Goal: Information Seeking & Learning: Check status

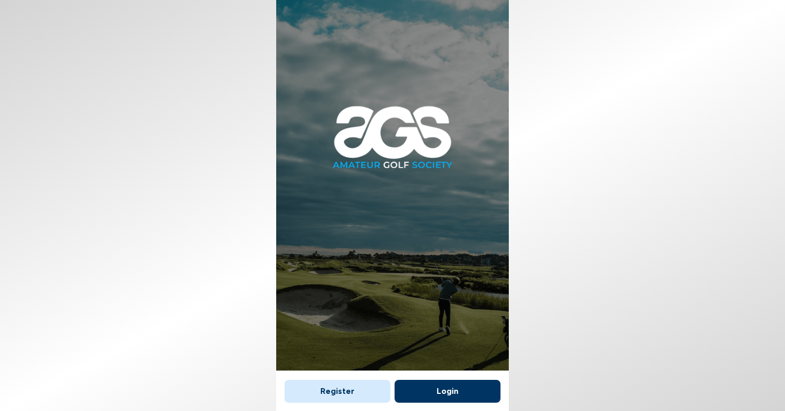
click at [424, 388] on button "Login" at bounding box center [447, 391] width 106 height 23
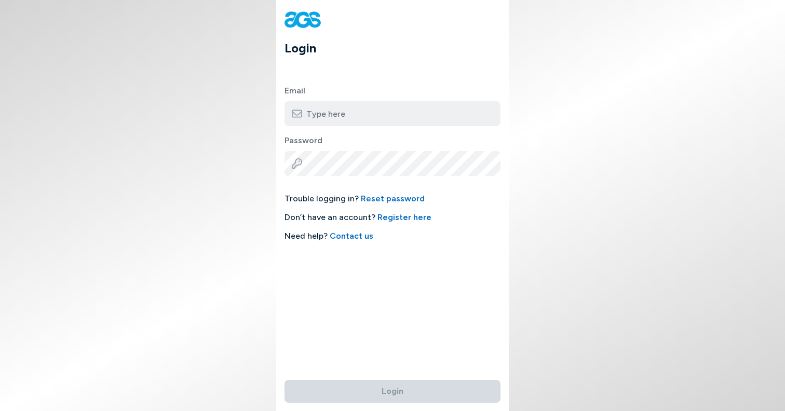
click at [332, 114] on input "email" at bounding box center [392, 113] width 216 height 25
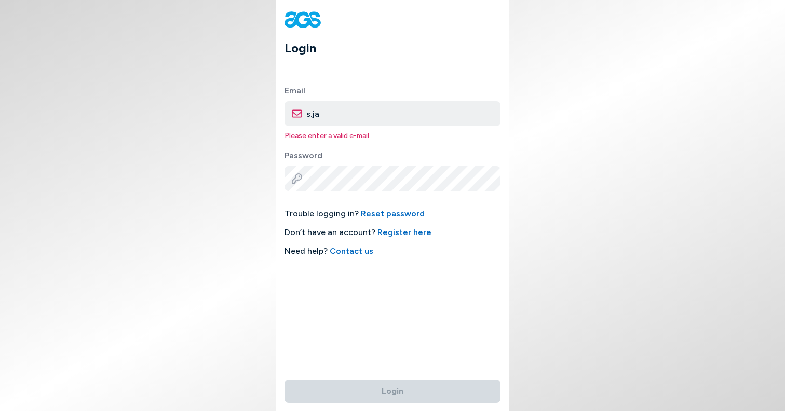
type input "[EMAIL_ADDRESS][DOMAIN_NAME]"
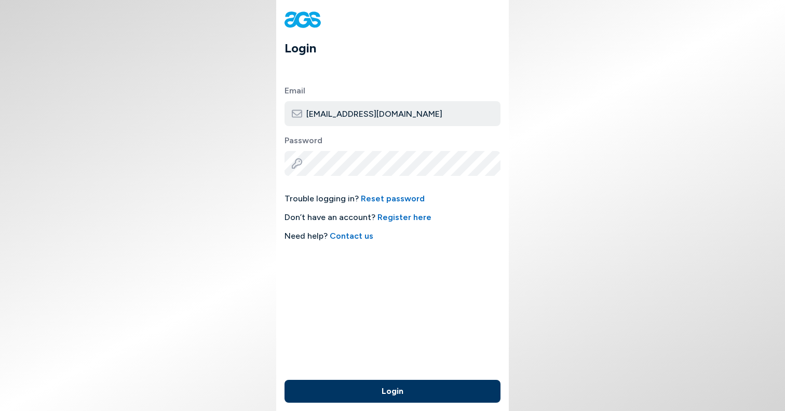
click at [392, 403] on div "Login" at bounding box center [392, 391] width 233 height 39
click at [392, 391] on button "Login" at bounding box center [392, 391] width 216 height 23
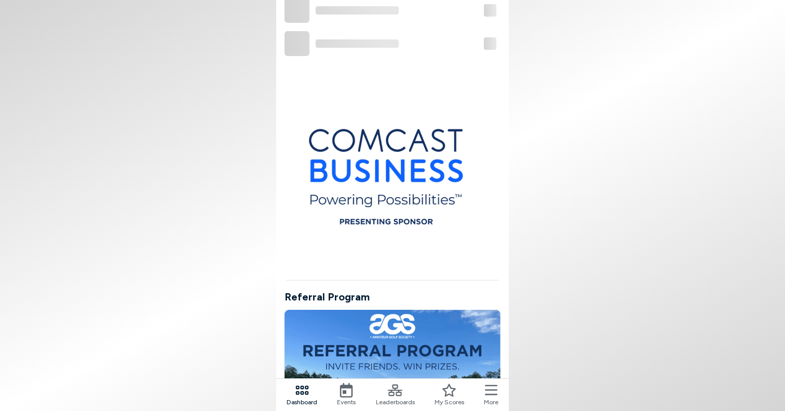
scroll to position [727, 0]
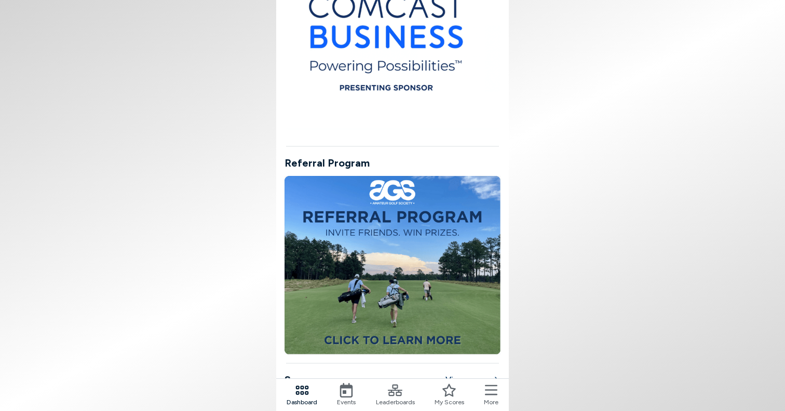
click at [338, 397] on div "Events" at bounding box center [346, 395] width 19 height 24
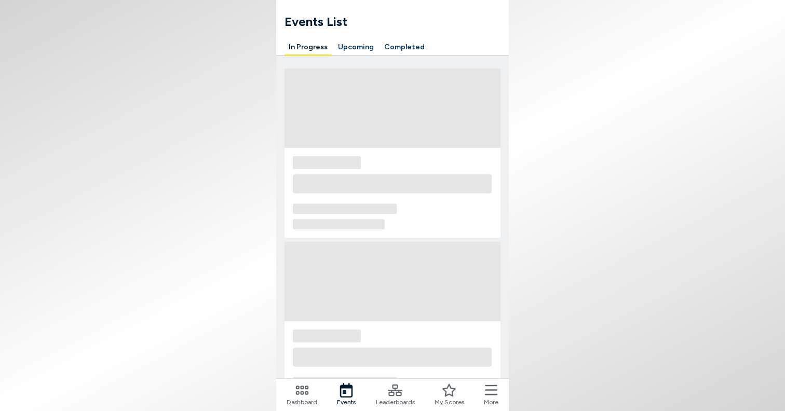
click at [389, 47] on button "Completed" at bounding box center [404, 47] width 49 height 16
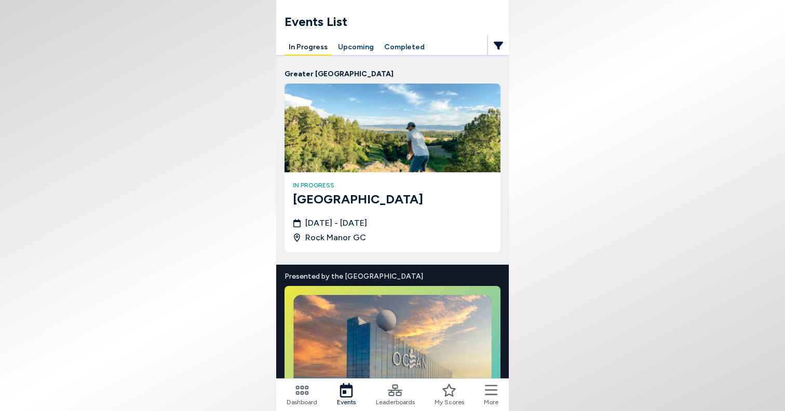
click at [399, 43] on button "Completed" at bounding box center [404, 47] width 49 height 16
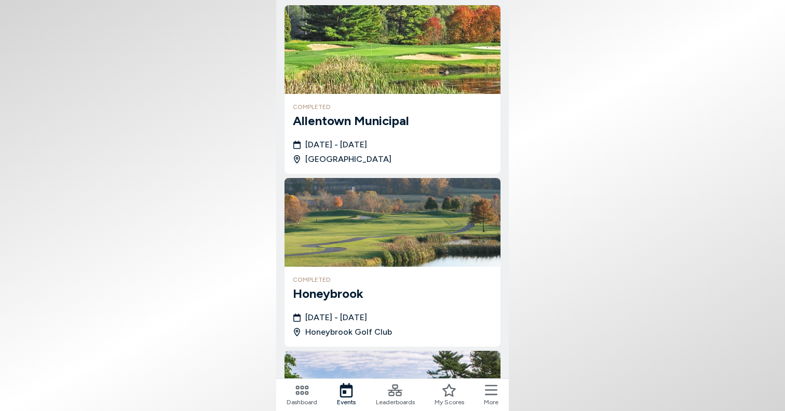
scroll to position [96, 0]
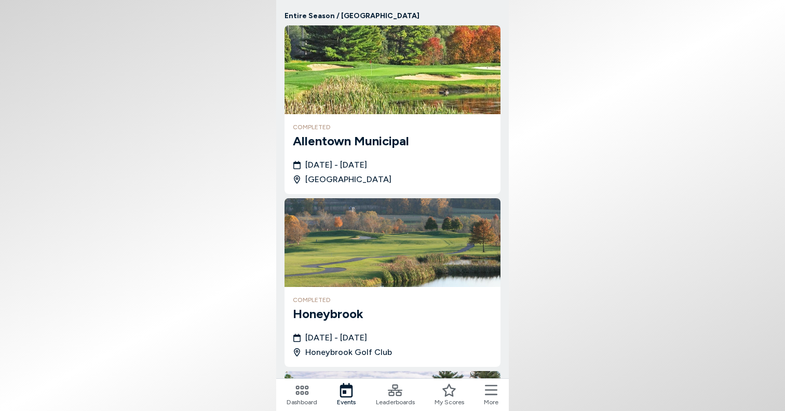
click at [397, 125] on h4 "completed" at bounding box center [392, 126] width 199 height 9
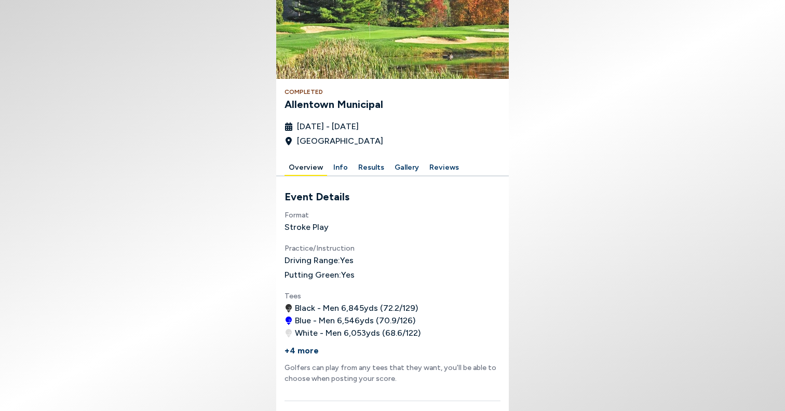
scroll to position [91, 0]
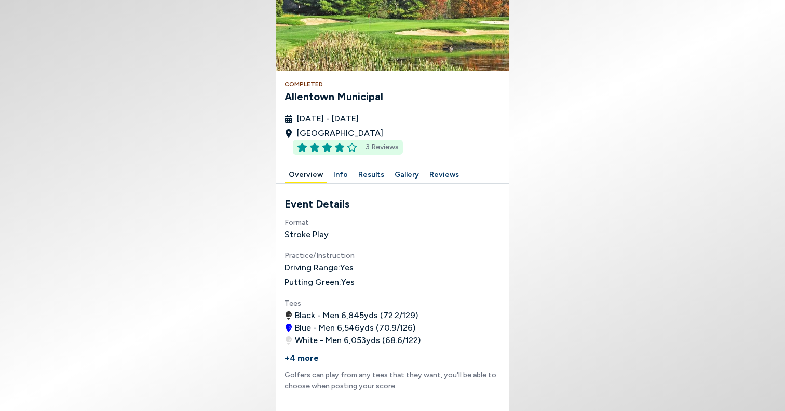
click at [386, 146] on span "3 Reviews" at bounding box center [381, 147] width 33 height 11
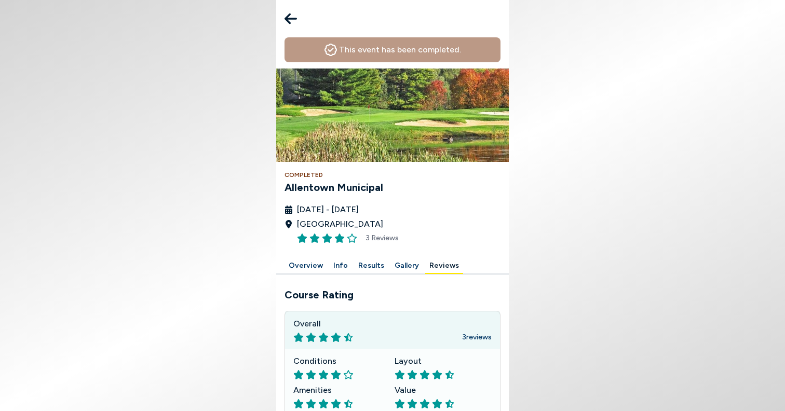
click at [366, 267] on button "Results" at bounding box center [371, 266] width 34 height 16
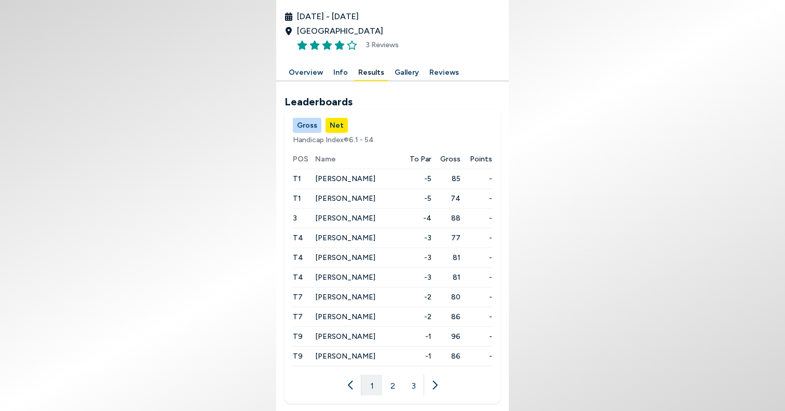
scroll to position [200, 0]
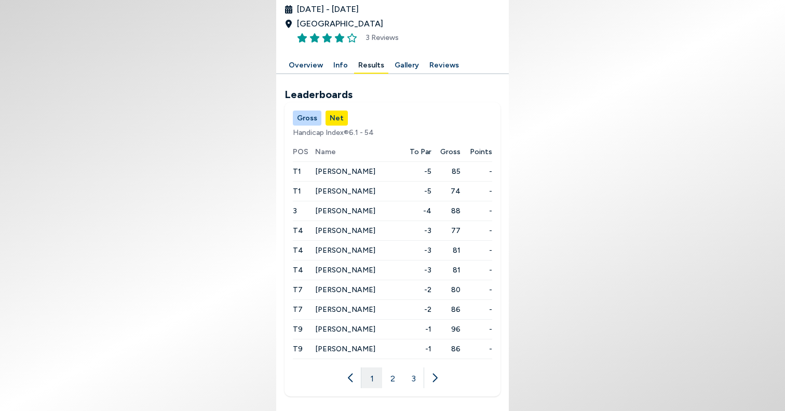
click at [303, 114] on button "Gross" at bounding box center [307, 118] width 29 height 15
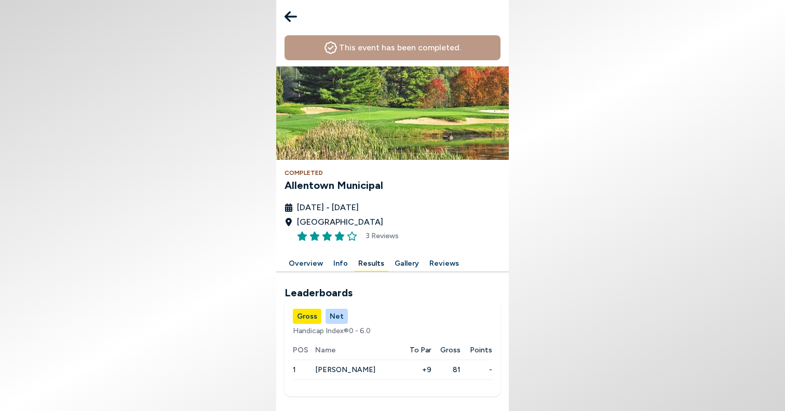
click at [335, 313] on button "Net" at bounding box center [336, 316] width 22 height 15
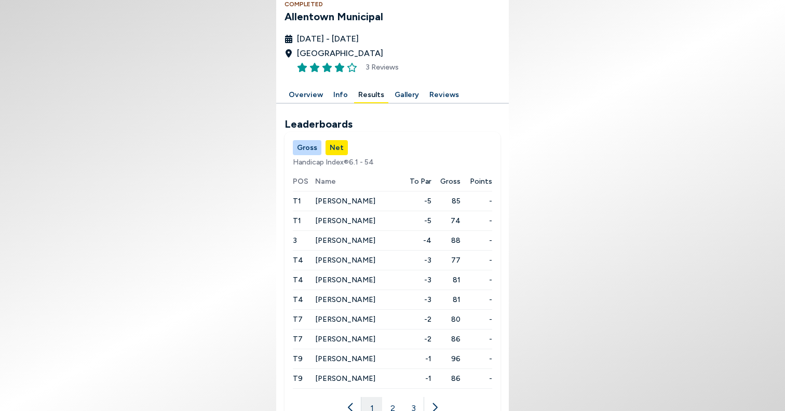
scroll to position [200, 0]
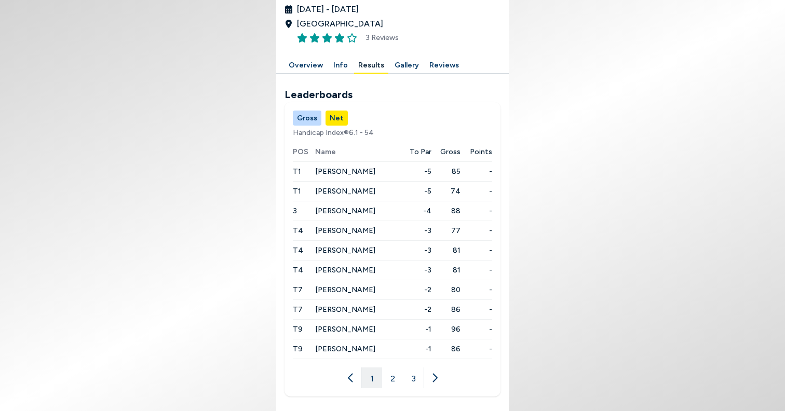
click at [392, 379] on button "2" at bounding box center [392, 377] width 21 height 21
